Goal: Information Seeking & Learning: Learn about a topic

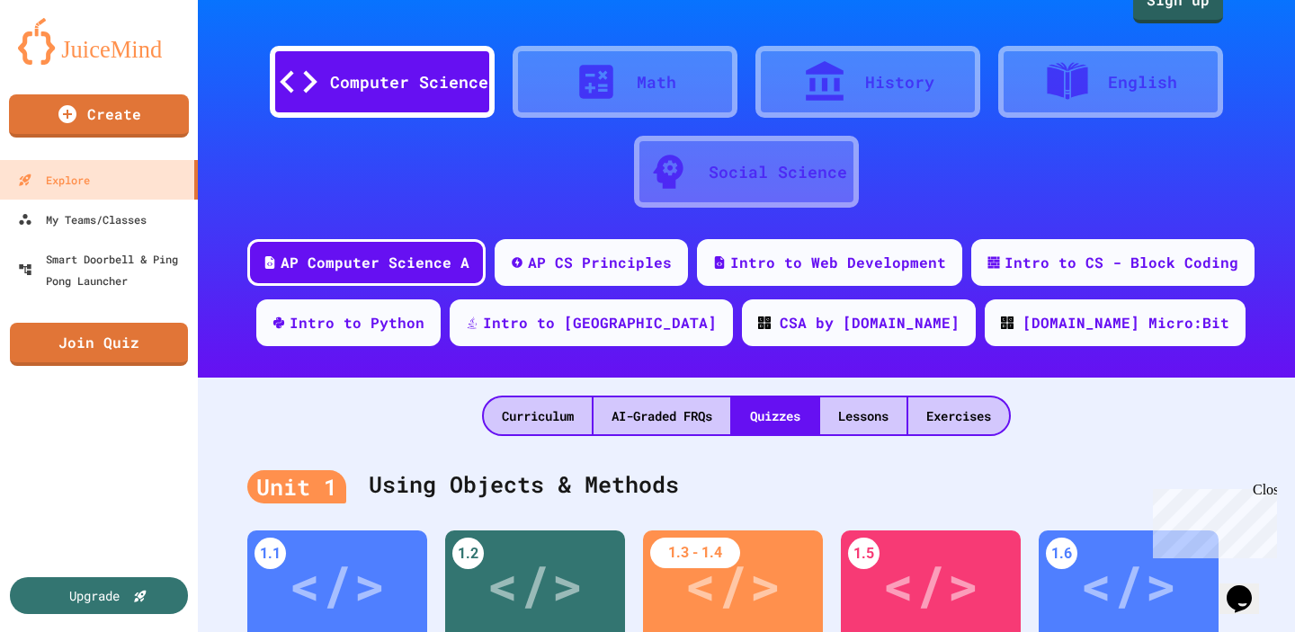
scroll to position [34, 0]
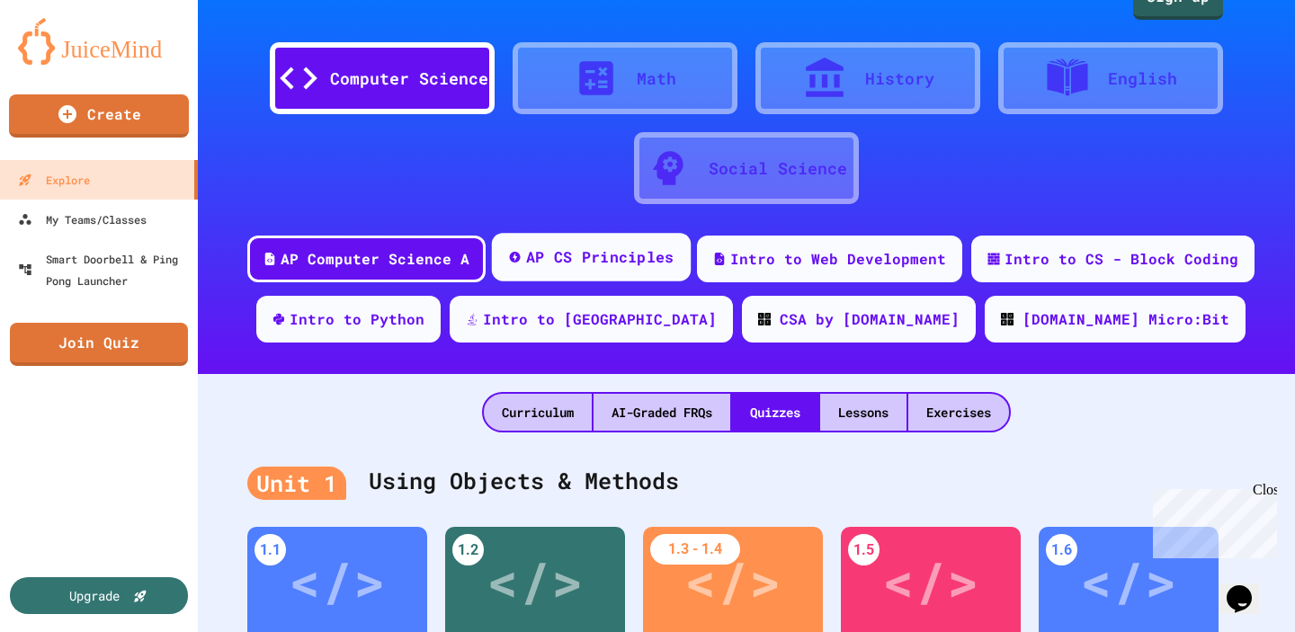
click at [640, 251] on div "AP CS Principles" at bounding box center [600, 257] width 148 height 22
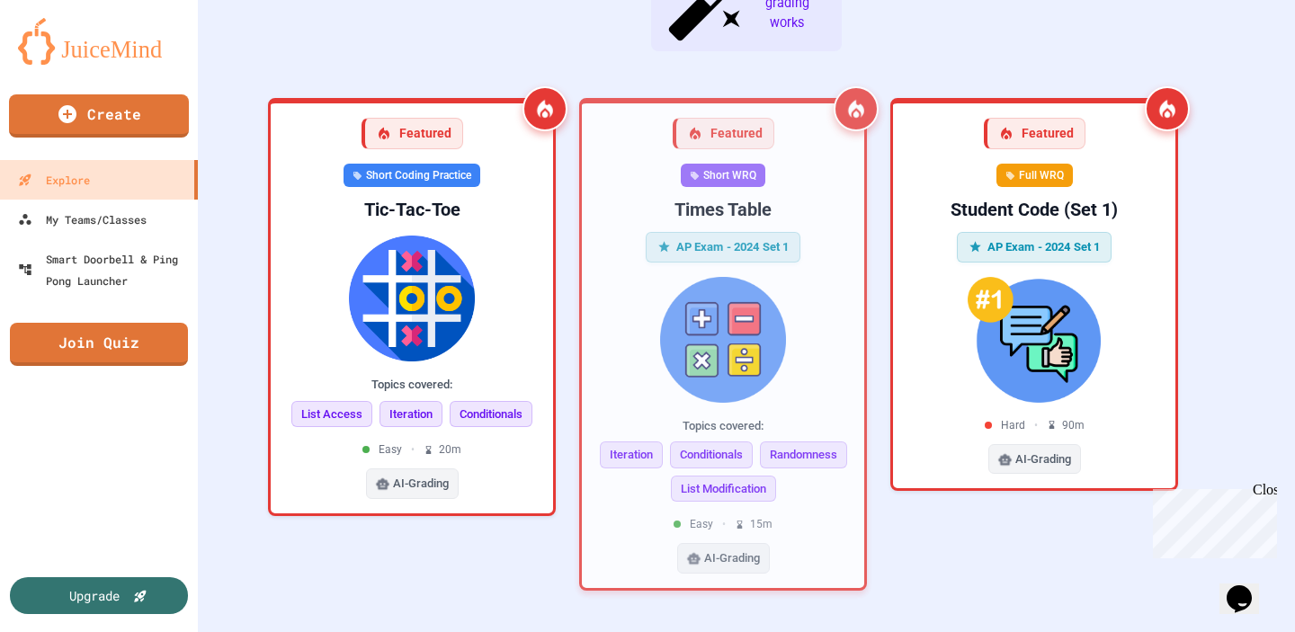
scroll to position [518, 0]
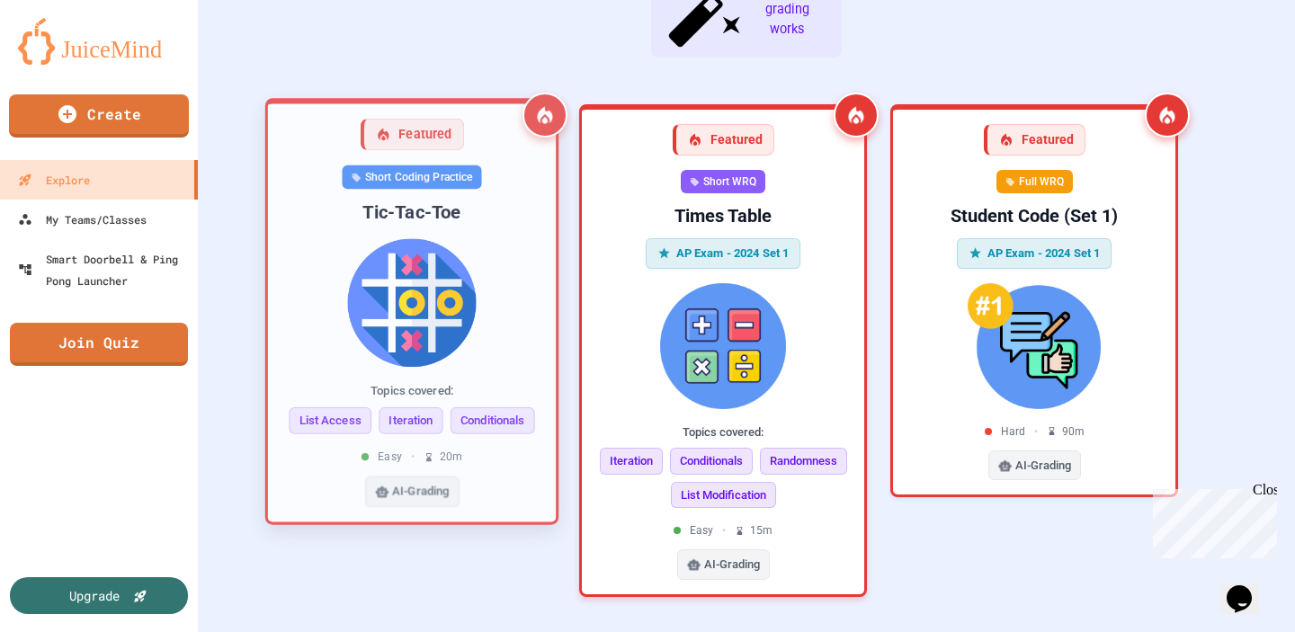
click at [441, 165] on div "Short Coding Practice" at bounding box center [411, 177] width 139 height 24
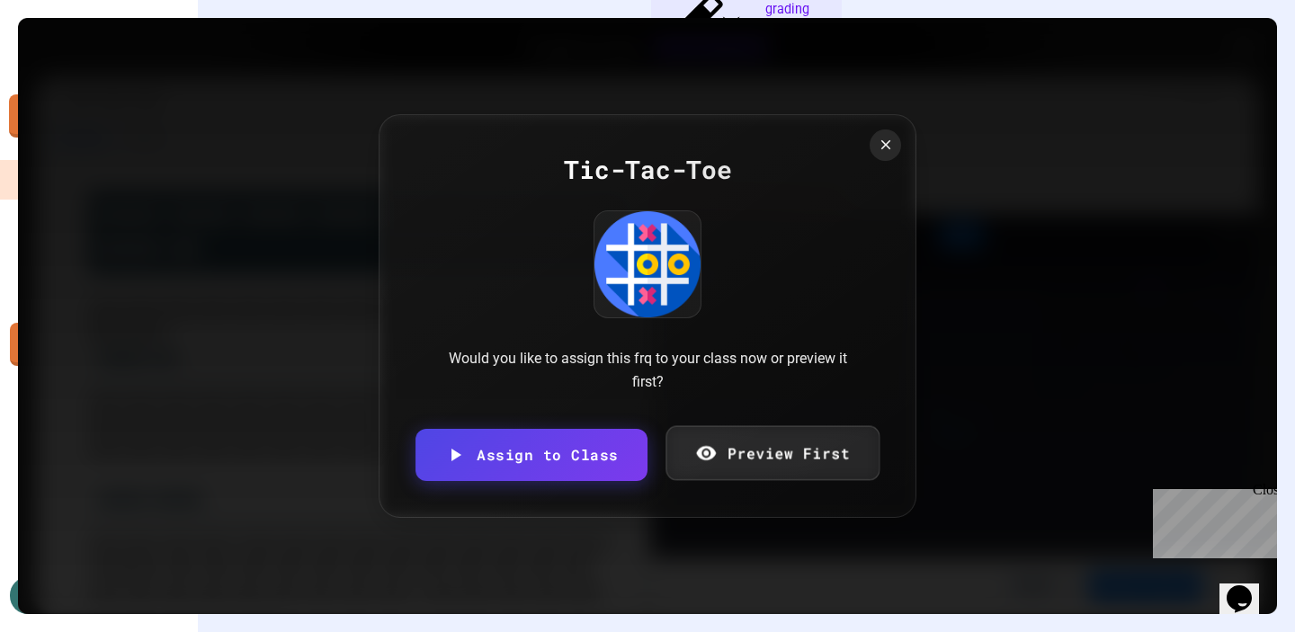
click at [743, 447] on link "Preview First" at bounding box center [772, 453] width 214 height 55
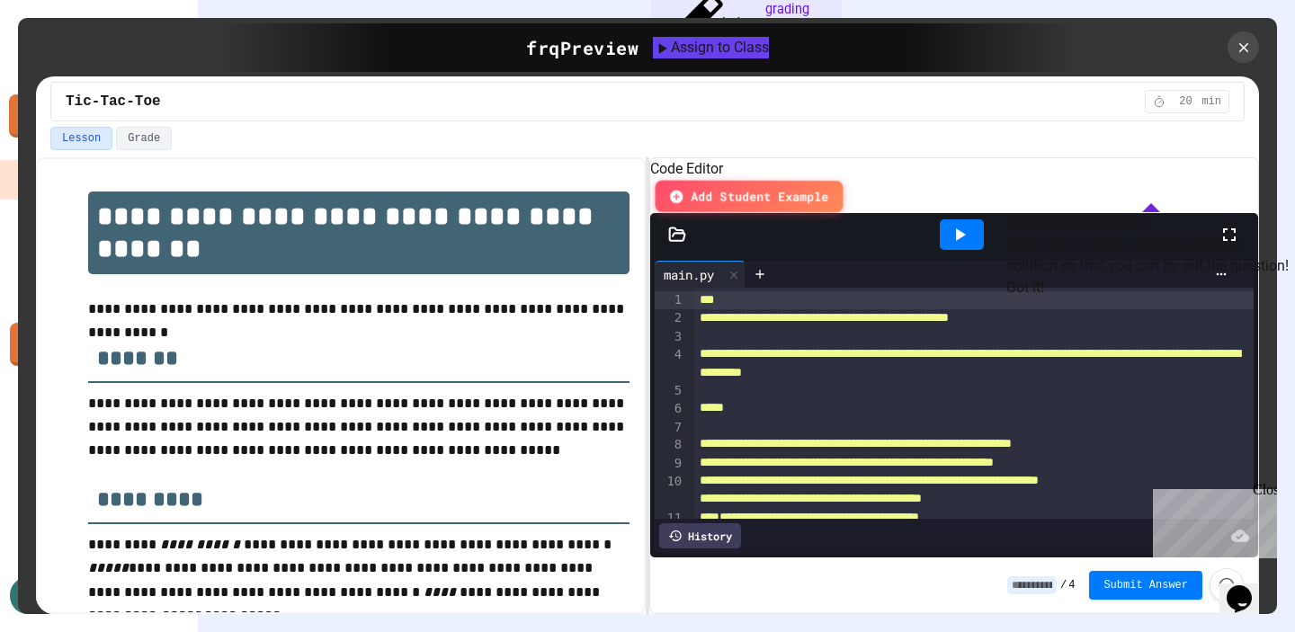
click at [828, 187] on span "Add Student Example" at bounding box center [759, 196] width 138 height 18
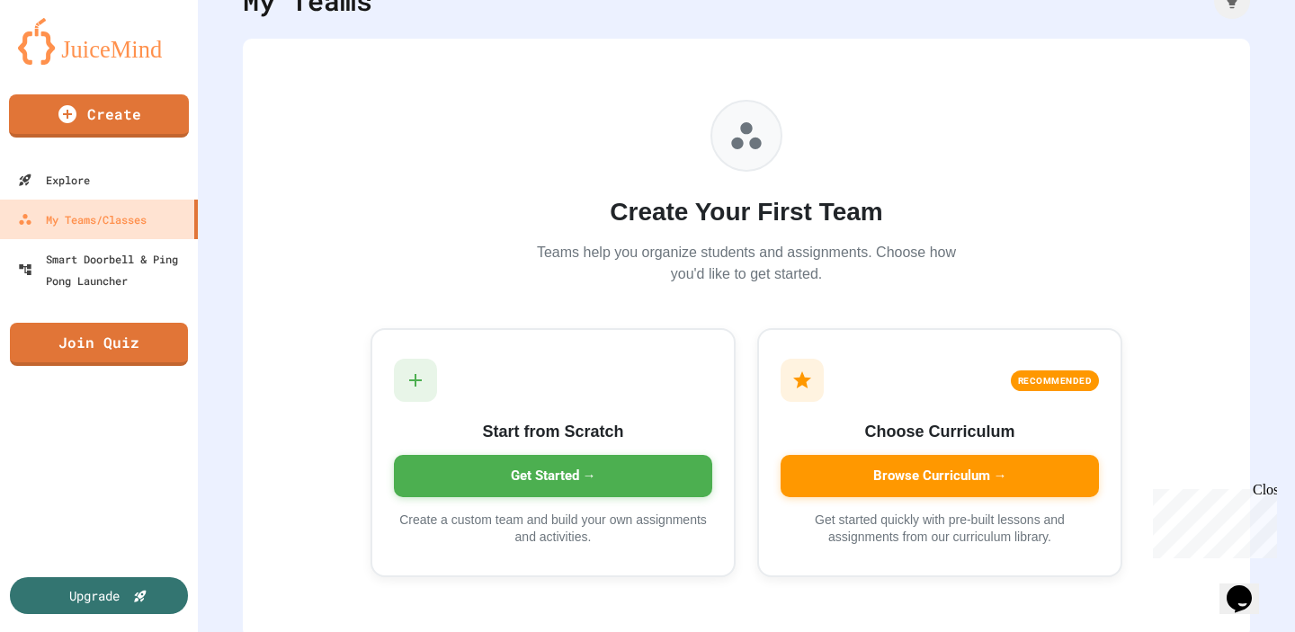
scroll to position [99, 0]
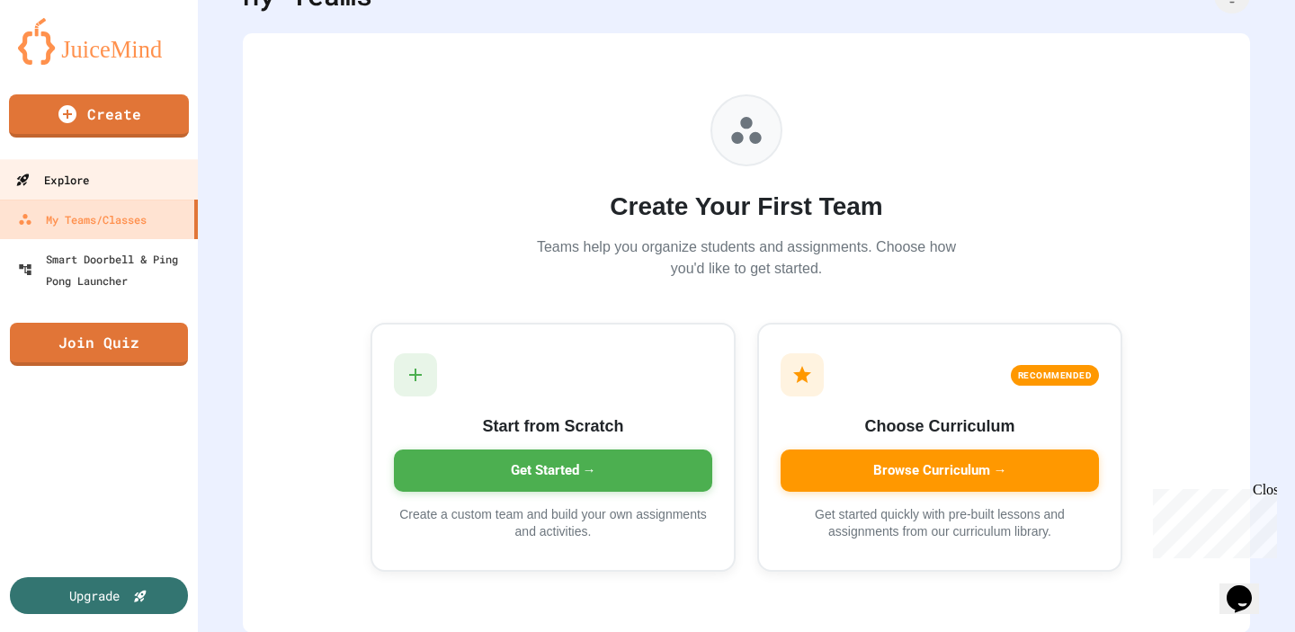
click at [85, 179] on div "Explore" at bounding box center [52, 180] width 74 height 22
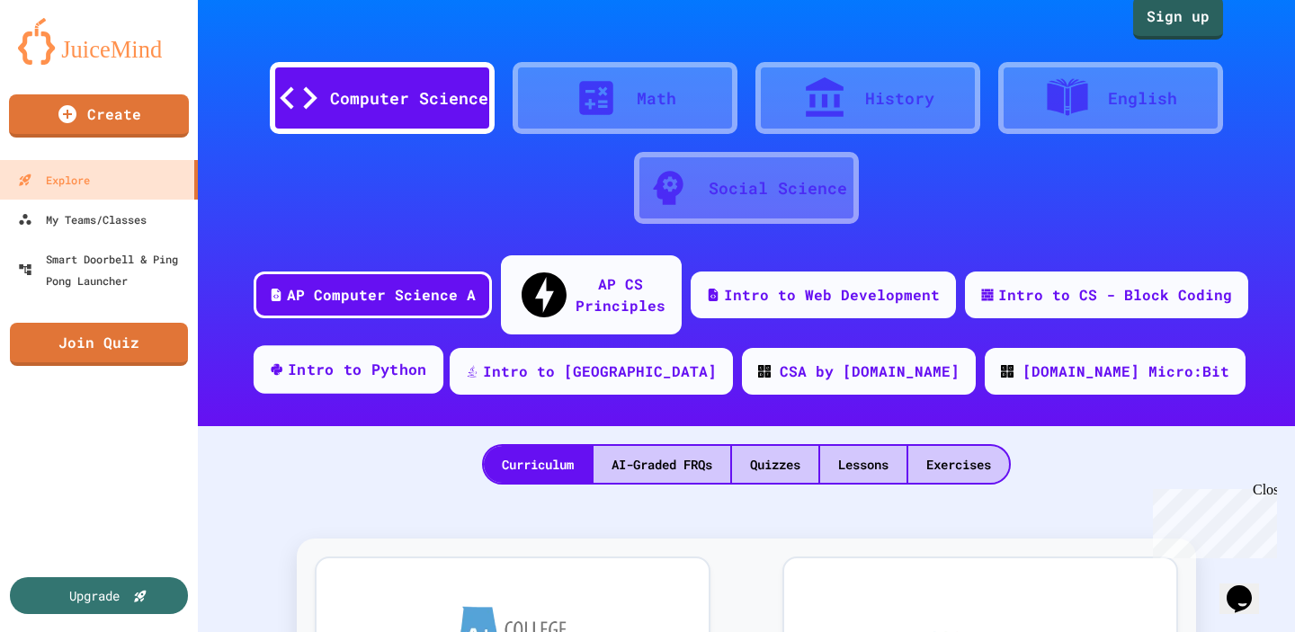
click at [427, 359] on div "Intro to Python" at bounding box center [357, 370] width 139 height 22
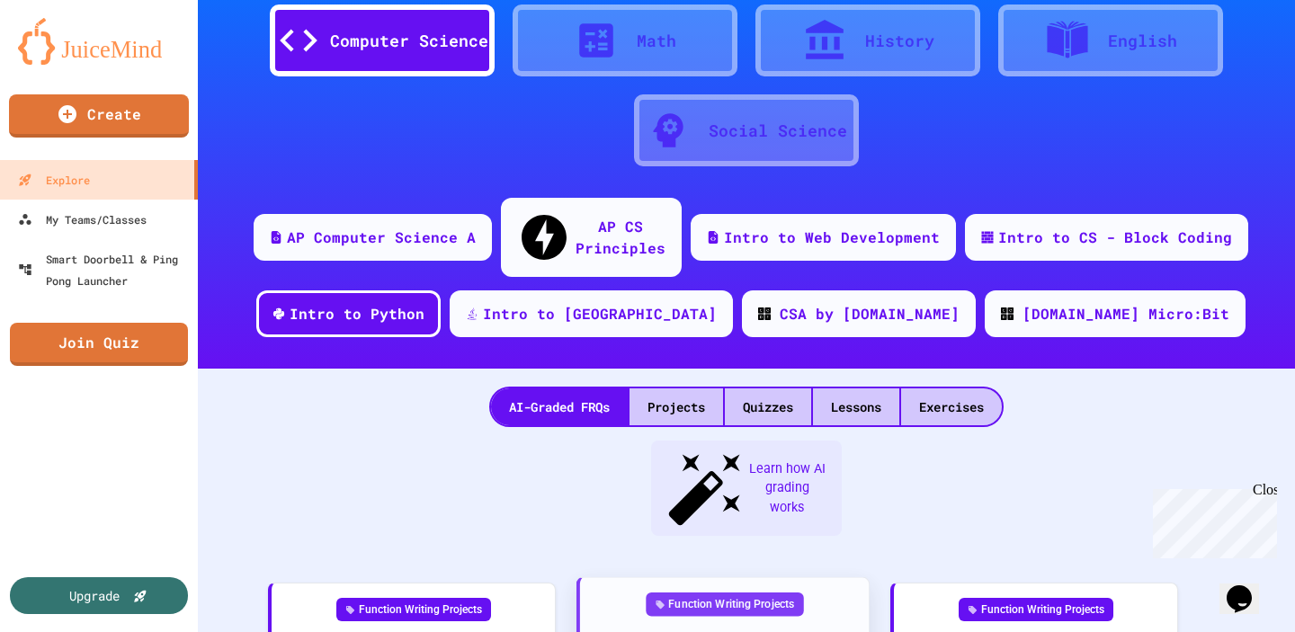
scroll to position [68, 0]
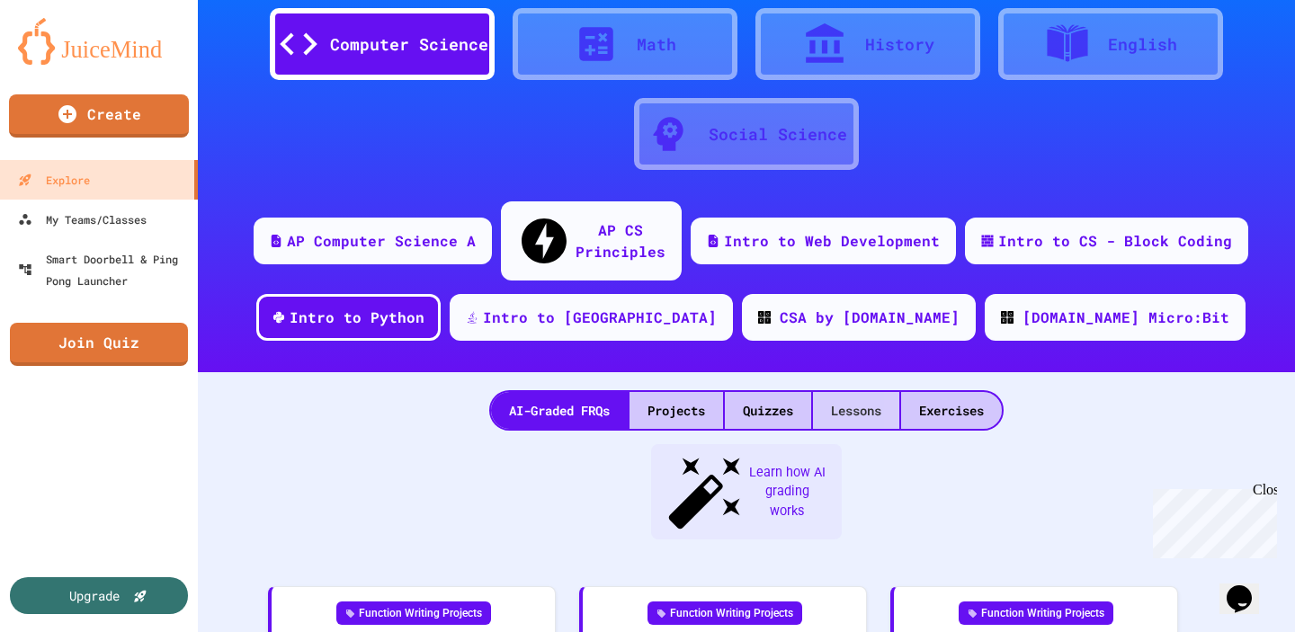
click at [868, 392] on div "Lessons" at bounding box center [856, 410] width 86 height 37
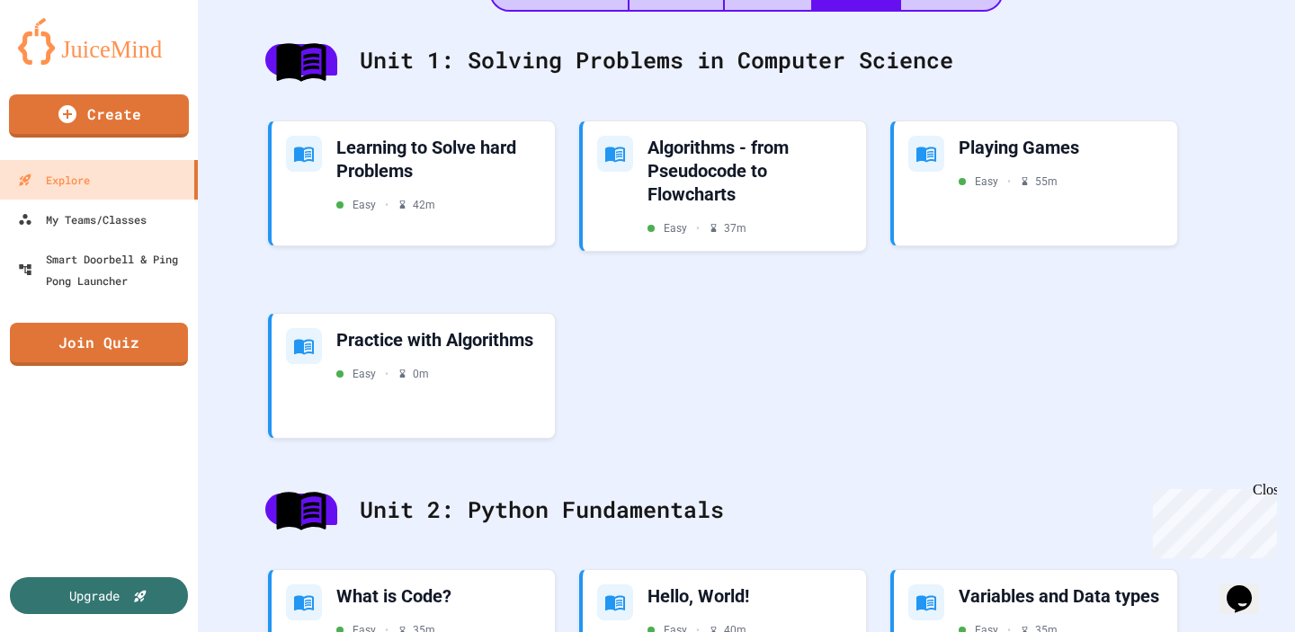
scroll to position [493, 0]
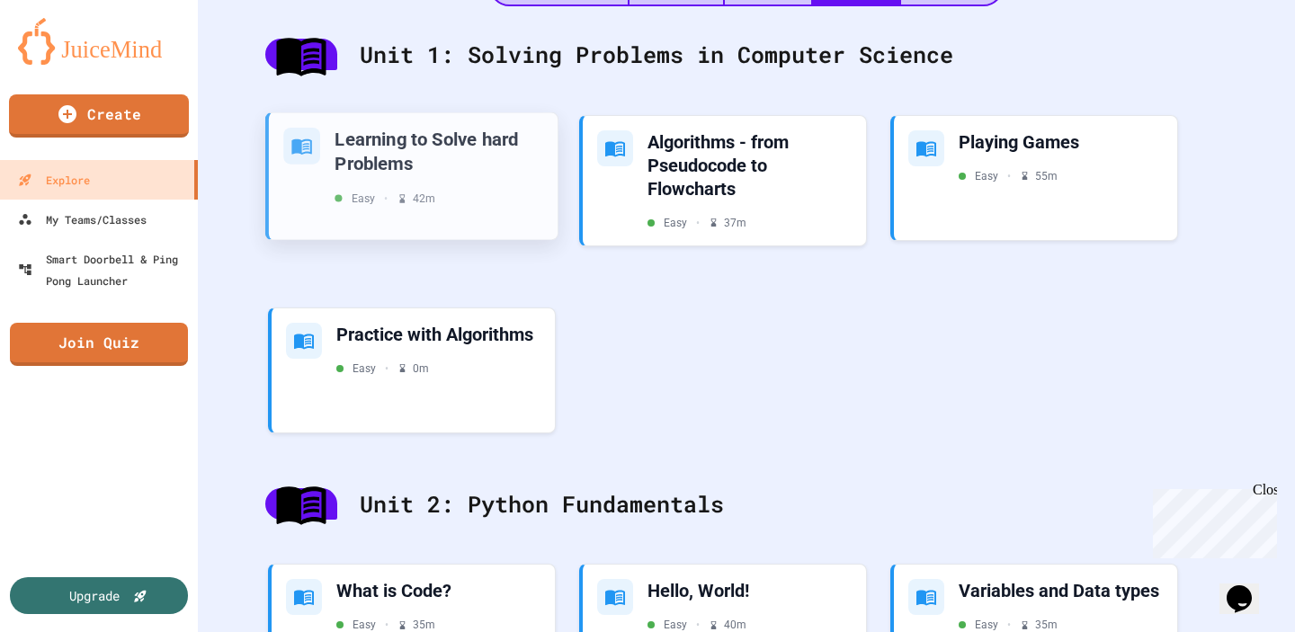
click at [391, 141] on div "Learning to Solve hard Problems" at bounding box center [438, 151] width 209 height 48
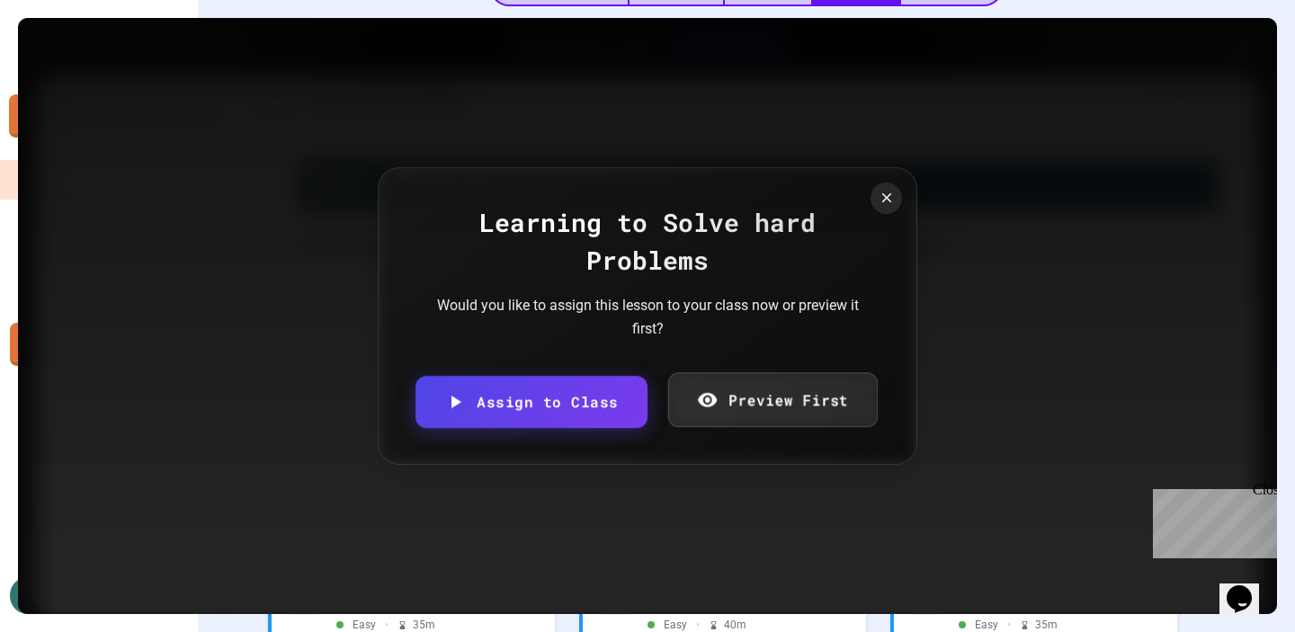
click at [724, 405] on link "Preview First" at bounding box center [771, 399] width 209 height 55
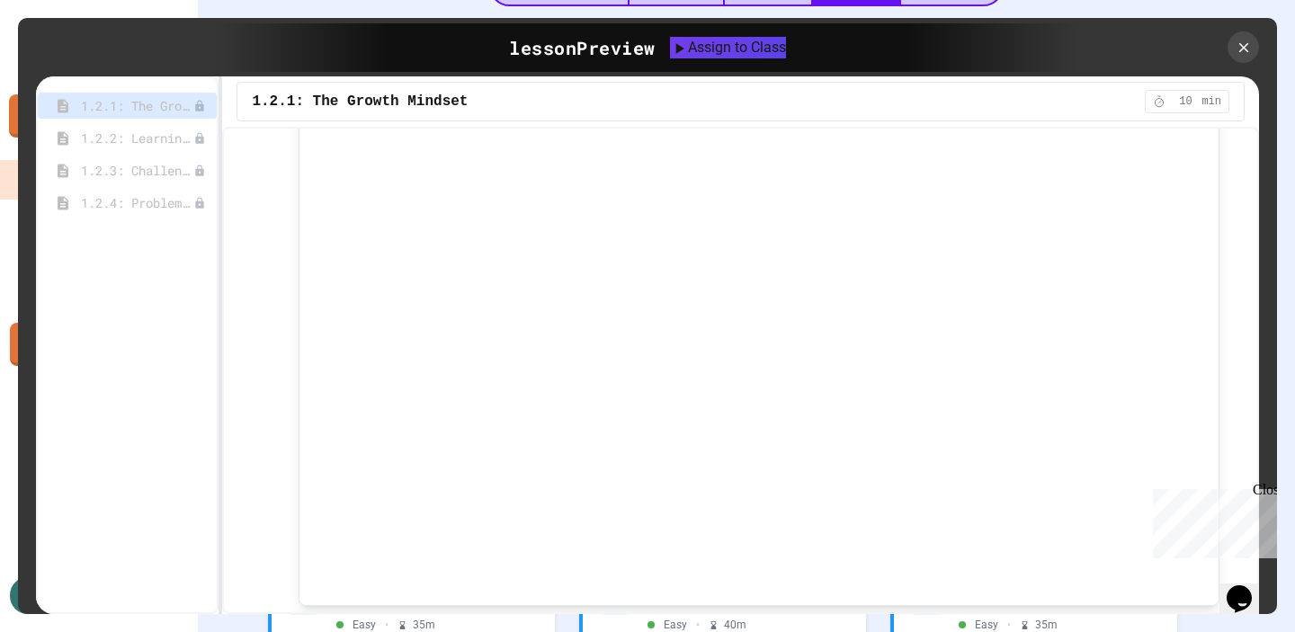
scroll to position [197, 0]
click at [1245, 47] on icon at bounding box center [1243, 48] width 20 height 20
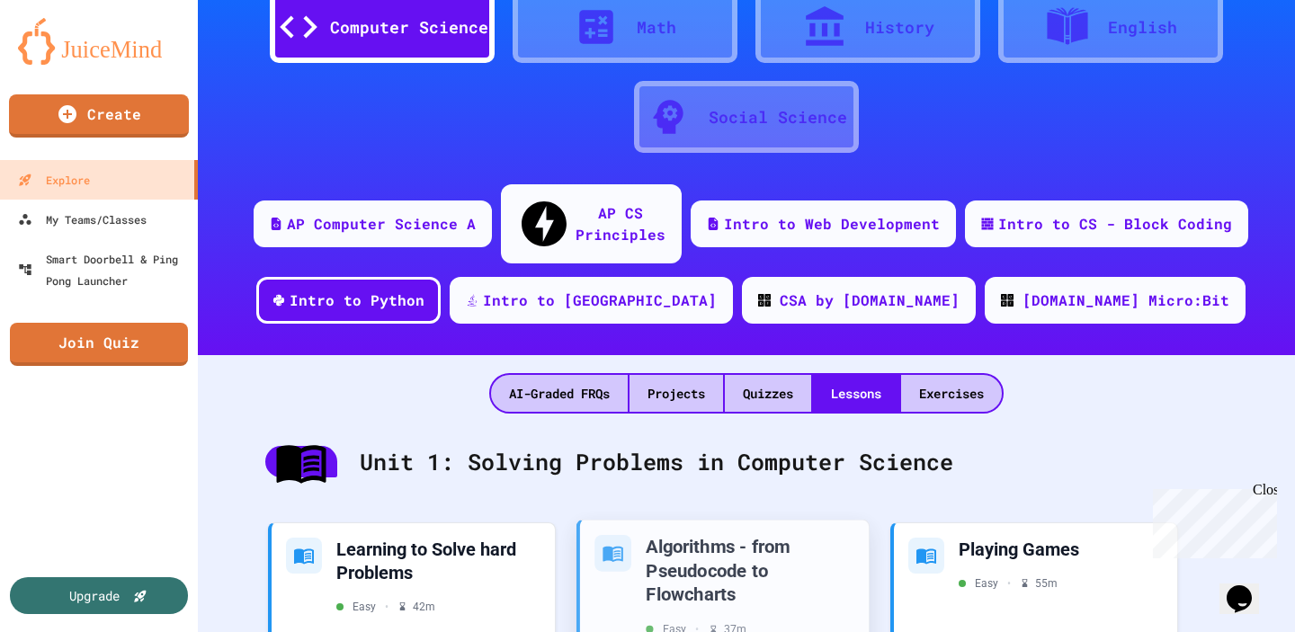
scroll to position [85, 0]
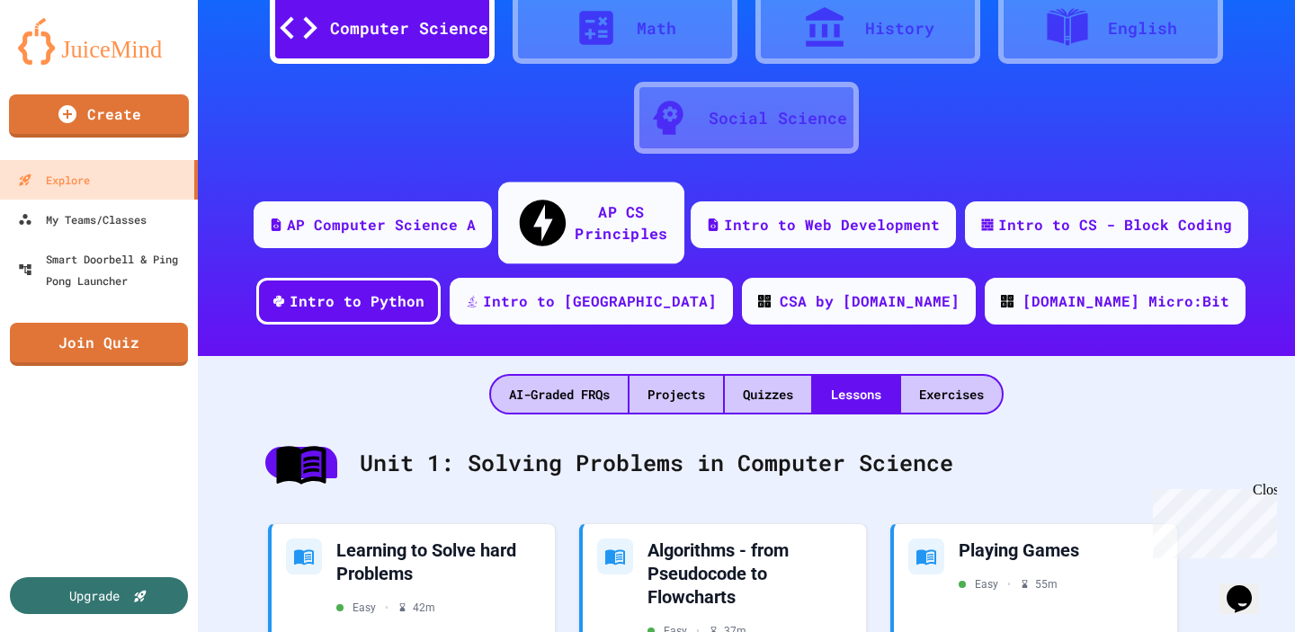
click at [636, 220] on div "AP CS Principles" at bounding box center [591, 223] width 186 height 82
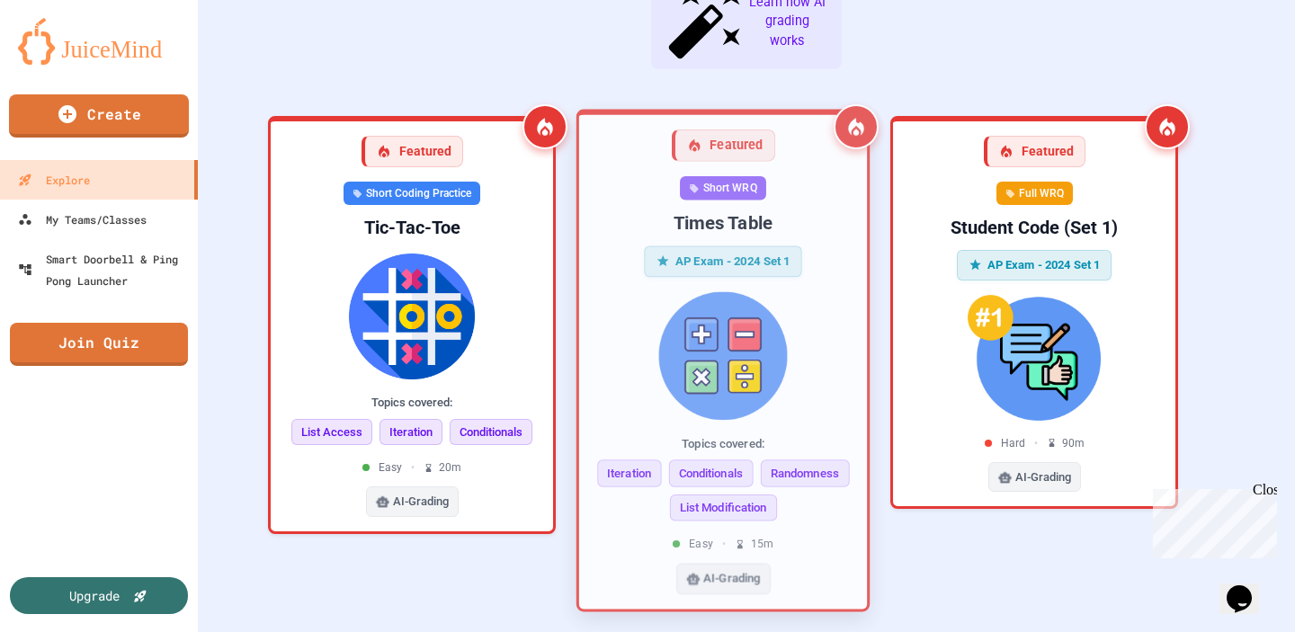
scroll to position [538, 0]
click at [734, 130] on div "Featured" at bounding box center [722, 146] width 103 height 32
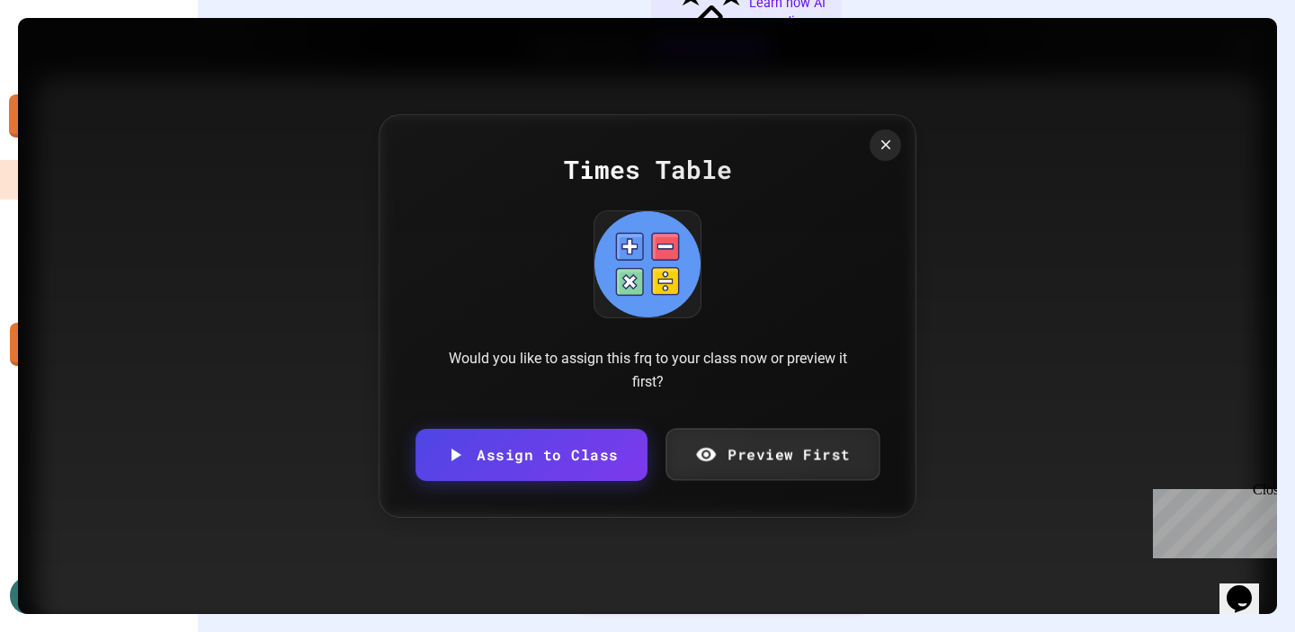
click at [736, 366] on div "Would you like to assign this frq to your class now or preview it first?" at bounding box center [648, 370] width 432 height 46
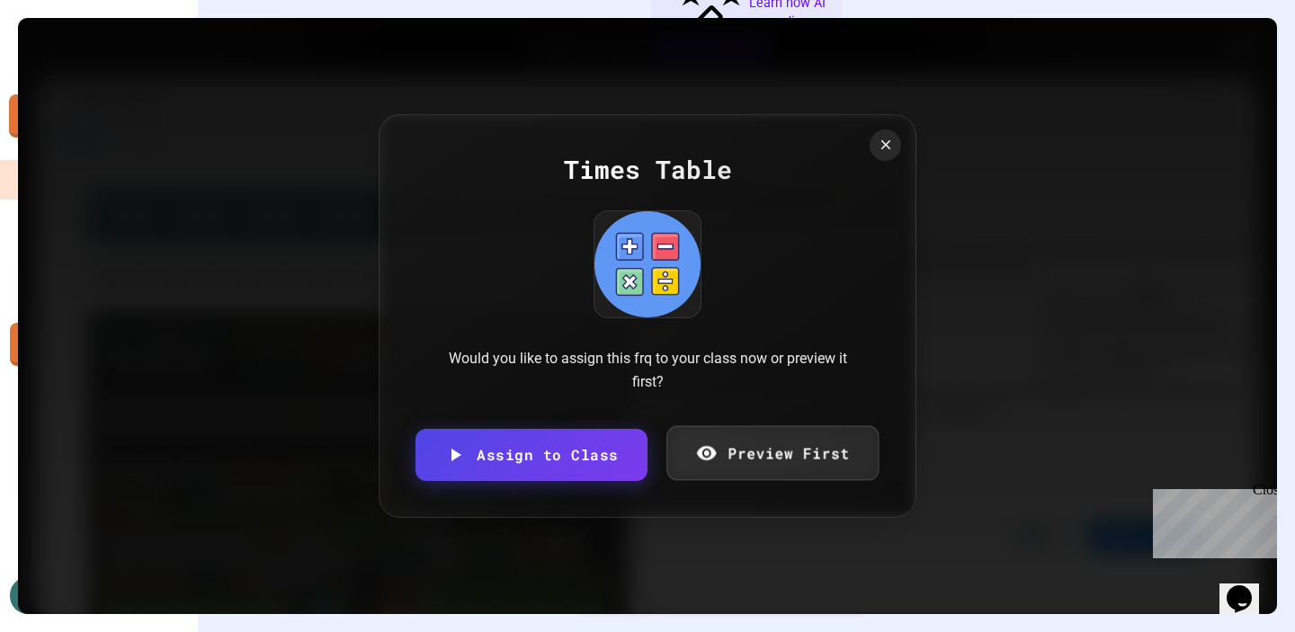
click at [753, 455] on link "Preview First" at bounding box center [772, 453] width 212 height 55
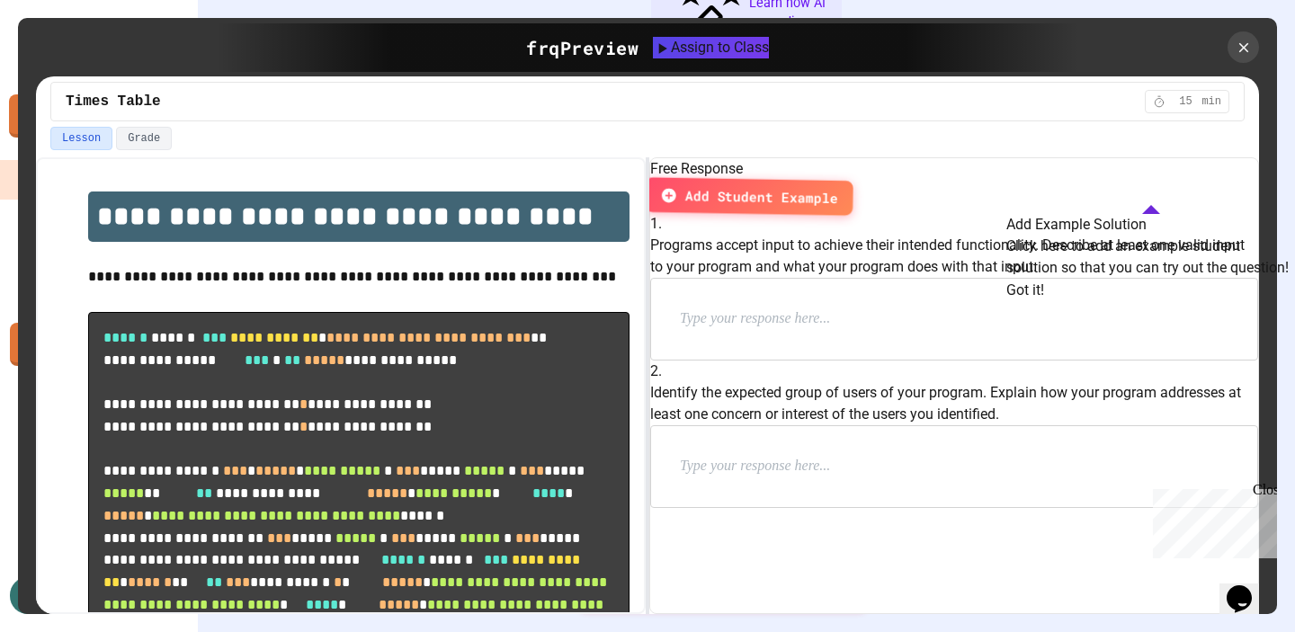
click at [837, 187] on span "Add Student Example" at bounding box center [760, 196] width 153 height 22
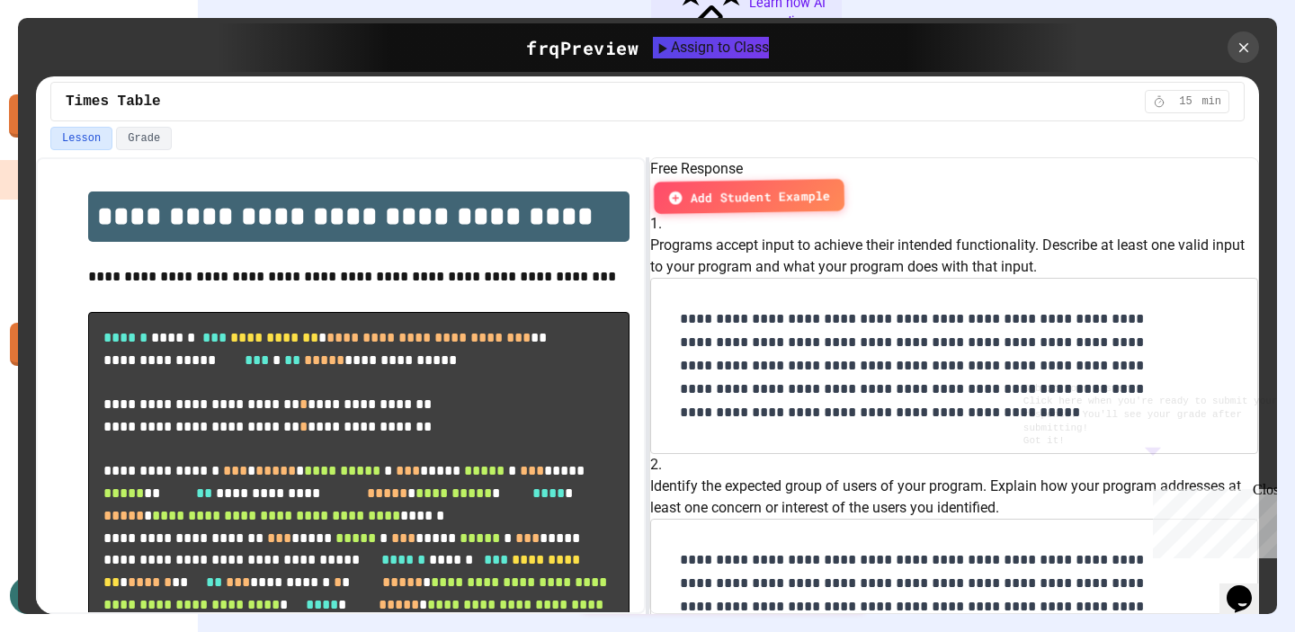
scroll to position [213, 0]
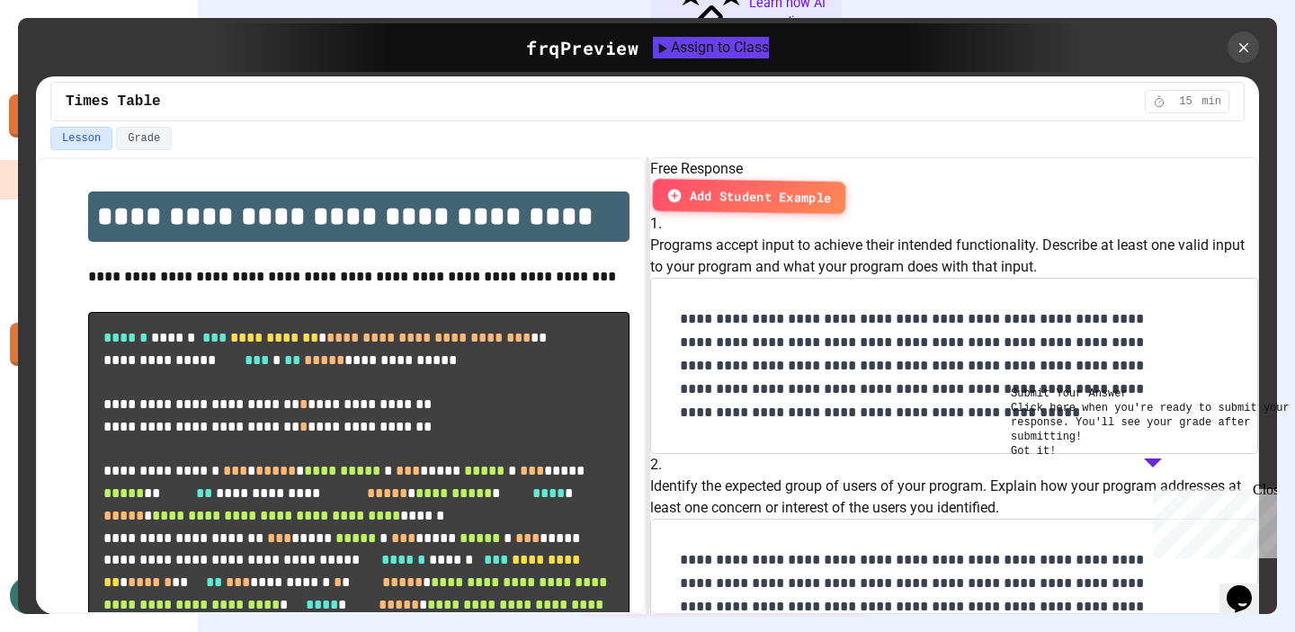
click at [831, 186] on span "Add Student Example" at bounding box center [760, 196] width 142 height 21
click at [1122, 444] on p "Click here when you're ready to submit your response. You'll see your grade aft…" at bounding box center [1152, 422] width 284 height 43
click at [1270, 487] on div "Close" at bounding box center [1263, 493] width 22 height 22
click at [1240, 49] on icon at bounding box center [1243, 47] width 12 height 12
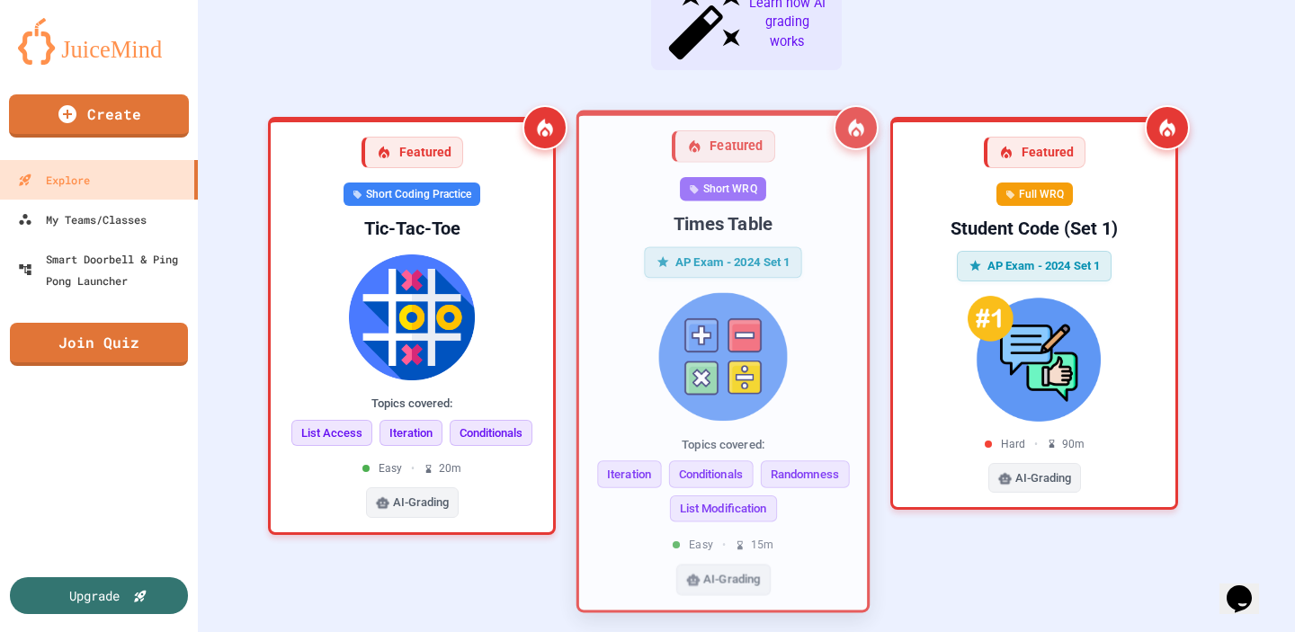
click at [717, 247] on div "AP Exam - 2024 Set 1" at bounding box center [723, 262] width 158 height 31
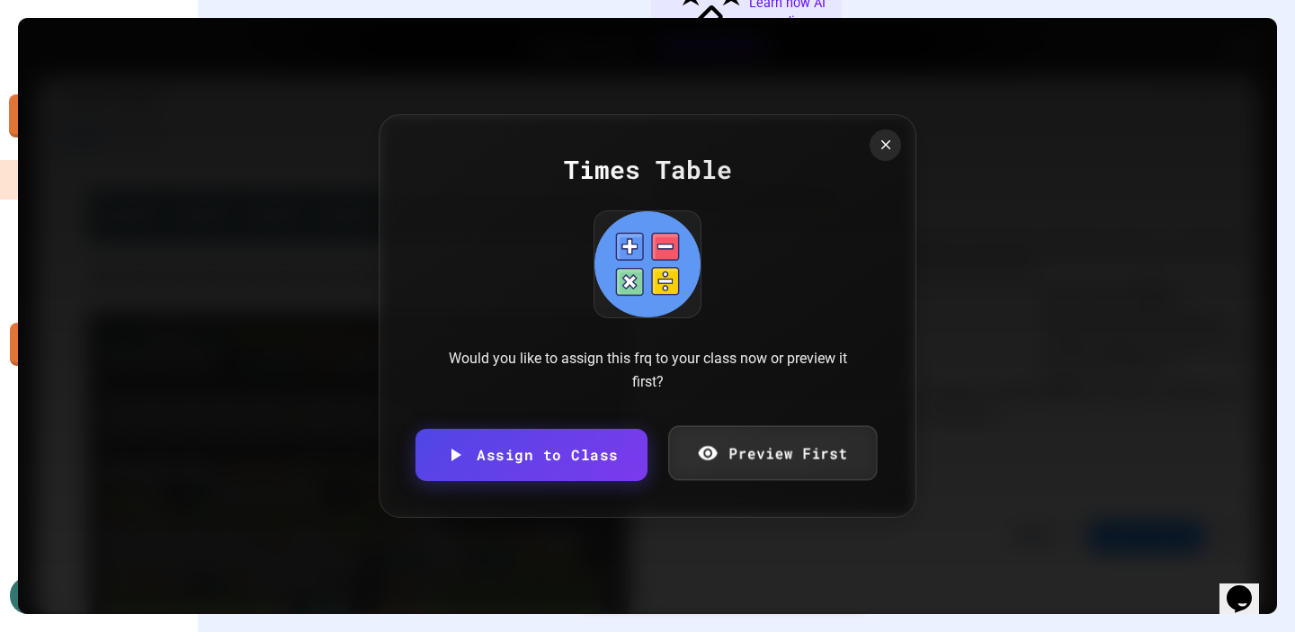
click at [765, 456] on link "Preview First" at bounding box center [772, 453] width 209 height 55
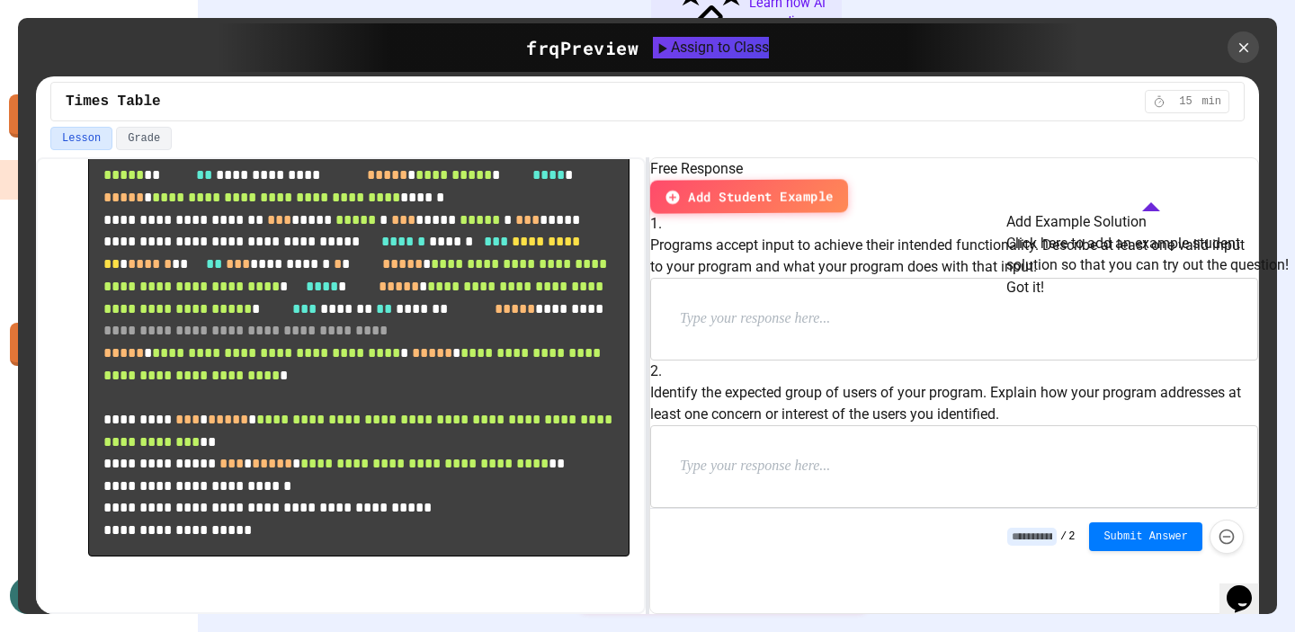
scroll to position [687, 0]
